Goal: Learn about a topic

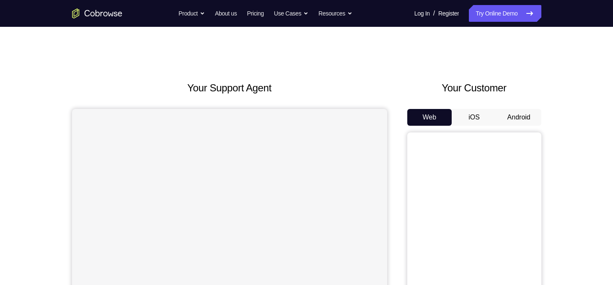
click at [516, 120] on button "Android" at bounding box center [518, 117] width 45 height 17
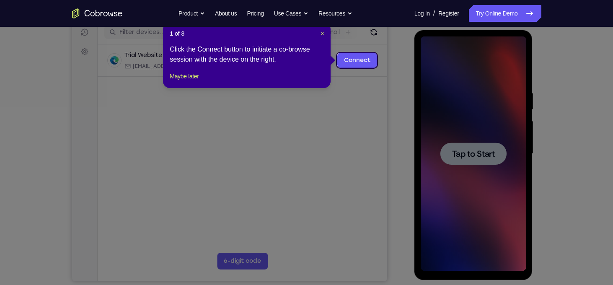
click at [324, 35] on div "1 of 8 × Click the Connect button to initiate a co-browse session with the devi…" at bounding box center [247, 55] width 168 height 65
click at [323, 35] on span "×" at bounding box center [321, 33] width 3 height 7
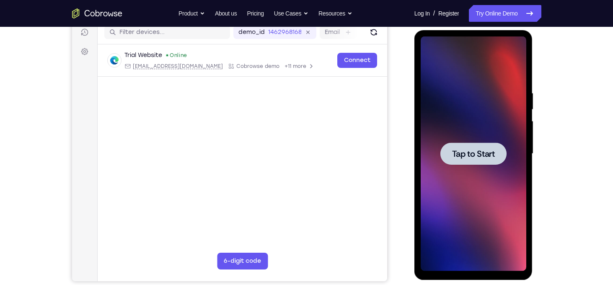
click at [471, 104] on div at bounding box center [474, 153] width 106 height 235
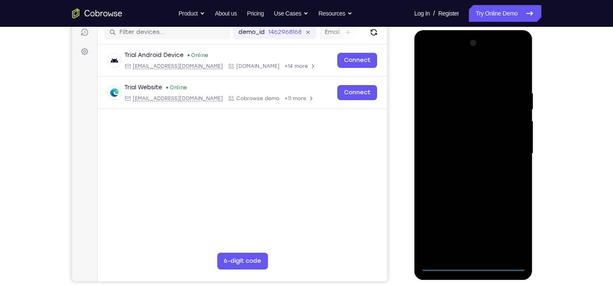
click at [475, 265] on div at bounding box center [474, 153] width 106 height 235
click at [510, 228] on div at bounding box center [474, 153] width 106 height 235
click at [446, 75] on div at bounding box center [474, 153] width 106 height 235
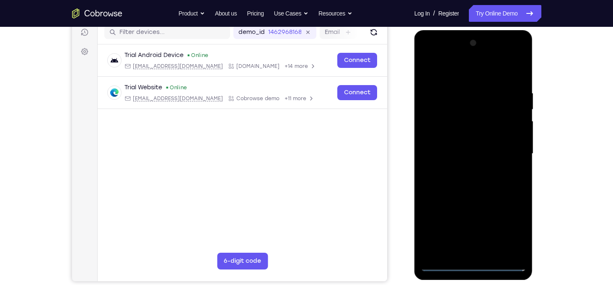
click at [511, 151] on div at bounding box center [474, 153] width 106 height 235
click at [459, 169] on div at bounding box center [474, 153] width 106 height 235
click at [444, 142] on div at bounding box center [474, 153] width 106 height 235
click at [444, 138] on div at bounding box center [474, 153] width 106 height 235
click at [469, 155] on div at bounding box center [474, 153] width 106 height 235
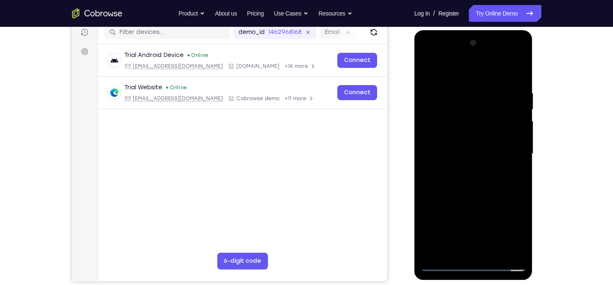
click at [474, 181] on div at bounding box center [474, 153] width 106 height 235
click at [517, 85] on div at bounding box center [474, 153] width 106 height 235
click at [517, 65] on div at bounding box center [474, 153] width 106 height 235
click at [455, 87] on div at bounding box center [474, 153] width 106 height 235
click at [426, 67] on div at bounding box center [474, 153] width 106 height 235
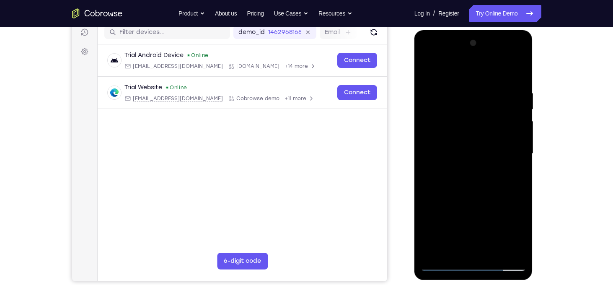
click at [522, 241] on div at bounding box center [474, 153] width 106 height 235
click at [496, 254] on div at bounding box center [474, 153] width 106 height 235
click at [471, 199] on div at bounding box center [474, 153] width 106 height 235
click at [469, 159] on div at bounding box center [474, 153] width 106 height 235
drag, startPoint x: 513, startPoint y: 139, endPoint x: 499, endPoint y: 132, distance: 15.4
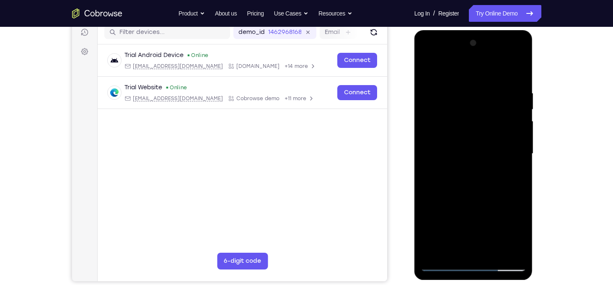
click at [499, 132] on div at bounding box center [474, 153] width 106 height 235
click at [459, 210] on div at bounding box center [474, 153] width 106 height 235
click at [493, 254] on div at bounding box center [474, 153] width 106 height 235
click at [452, 145] on div at bounding box center [474, 153] width 106 height 235
click at [428, 71] on div at bounding box center [474, 153] width 106 height 235
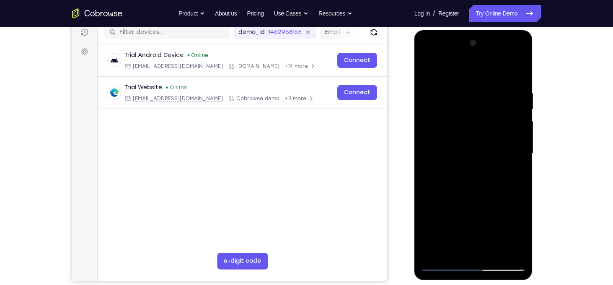
click at [466, 233] on div at bounding box center [474, 153] width 106 height 235
click at [442, 81] on div at bounding box center [474, 153] width 106 height 235
click at [449, 102] on div at bounding box center [474, 153] width 106 height 235
click at [452, 111] on div at bounding box center [474, 153] width 106 height 235
click at [459, 251] on div at bounding box center [474, 153] width 106 height 235
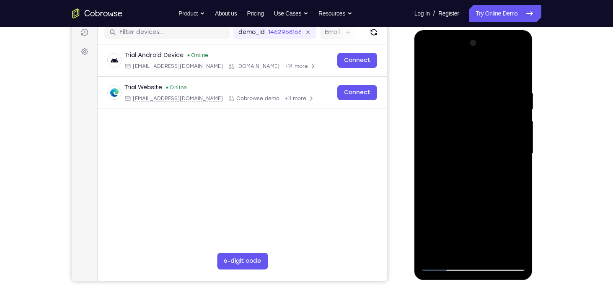
click at [427, 74] on div at bounding box center [474, 153] width 106 height 235
click at [429, 67] on div at bounding box center [474, 153] width 106 height 235
click at [490, 253] on div at bounding box center [474, 153] width 106 height 235
click at [452, 200] on div at bounding box center [474, 153] width 106 height 235
click at [472, 183] on div at bounding box center [474, 153] width 106 height 235
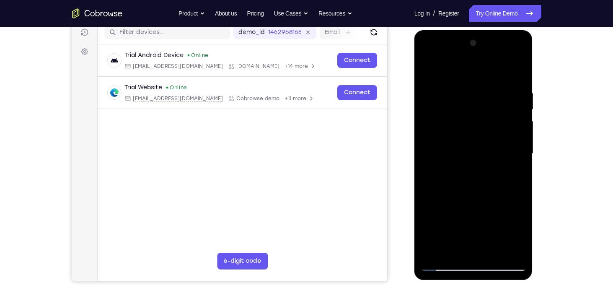
click at [475, 183] on div at bounding box center [474, 153] width 106 height 235
click at [513, 174] on div at bounding box center [474, 153] width 106 height 235
drag, startPoint x: 459, startPoint y: 102, endPoint x: 463, endPoint y: 131, distance: 28.7
click at [463, 131] on div at bounding box center [474, 153] width 106 height 235
click at [445, 94] on div at bounding box center [474, 153] width 106 height 235
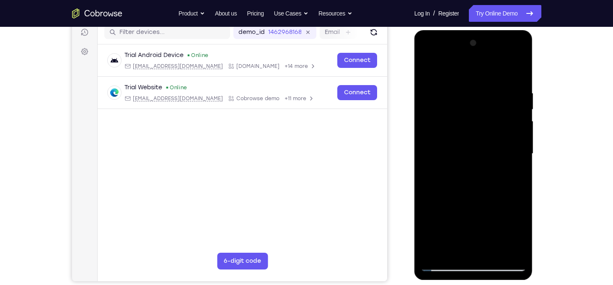
click at [469, 145] on div at bounding box center [474, 153] width 106 height 235
click at [453, 133] on div at bounding box center [474, 153] width 106 height 235
click at [426, 70] on div at bounding box center [474, 153] width 106 height 235
click at [460, 160] on div at bounding box center [474, 153] width 106 height 235
click at [428, 72] on div at bounding box center [474, 153] width 106 height 235
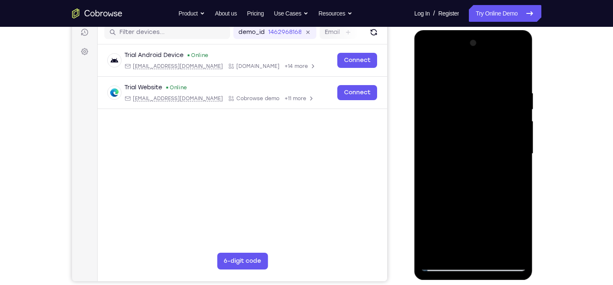
click at [459, 145] on div at bounding box center [474, 153] width 106 height 235
click at [426, 70] on div at bounding box center [474, 153] width 106 height 235
click at [462, 161] on div at bounding box center [474, 153] width 106 height 235
click at [424, 69] on div at bounding box center [474, 153] width 106 height 235
